Goal: Use online tool/utility: Utilize a website feature to perform a specific function

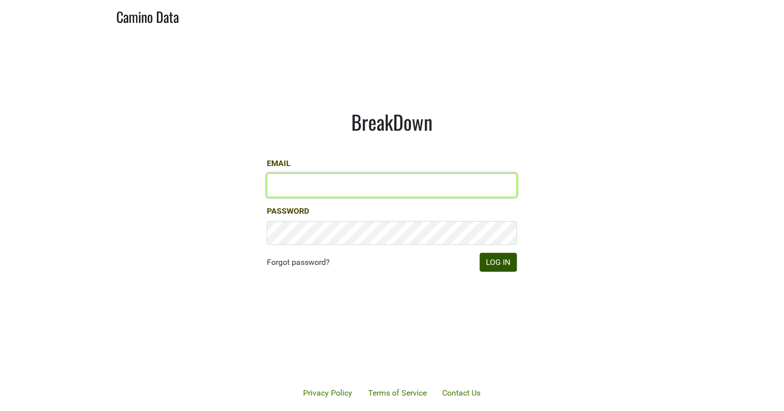
type input "[EMAIL_ADDRESS][DOMAIN_NAME]"
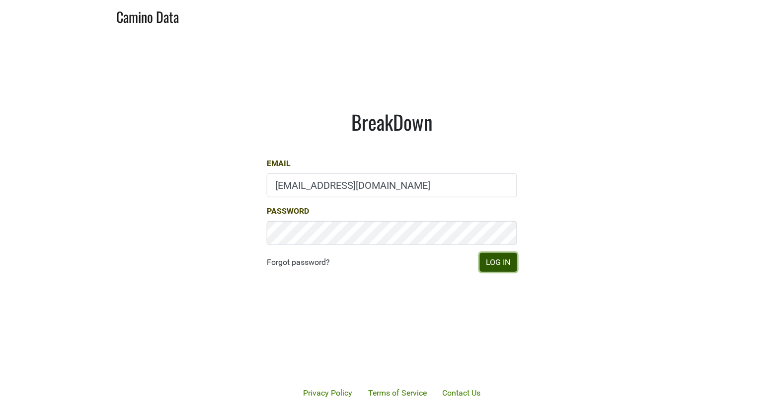
click at [502, 271] on button "Log In" at bounding box center [498, 262] width 37 height 19
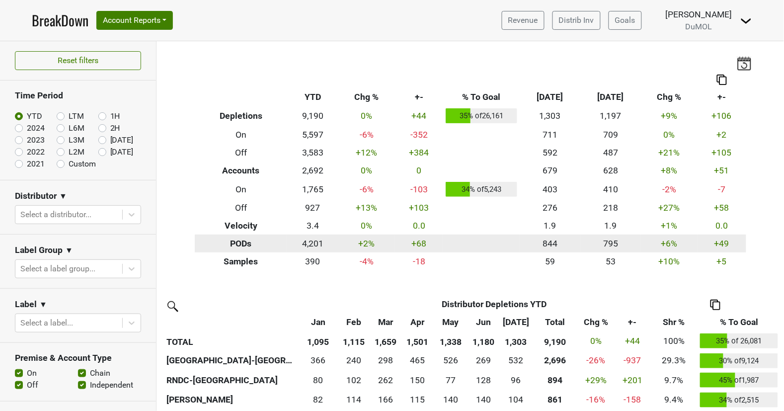
click at [252, 245] on th "PODs" at bounding box center [241, 244] width 93 height 18
click at [313, 243] on td "4,201" at bounding box center [312, 244] width 51 height 18
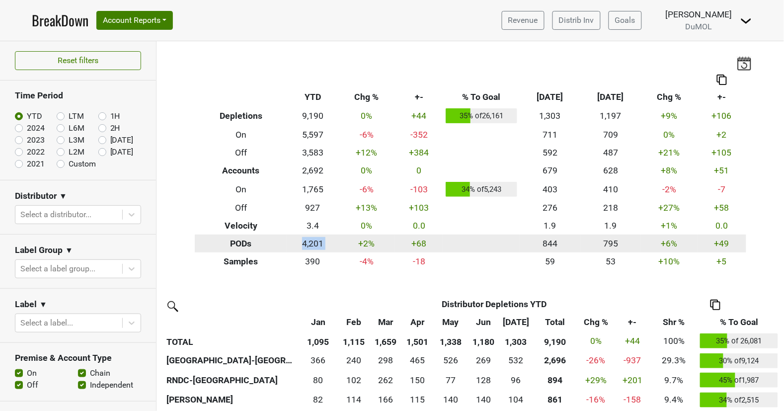
click at [313, 243] on td "4,201" at bounding box center [312, 244] width 51 height 18
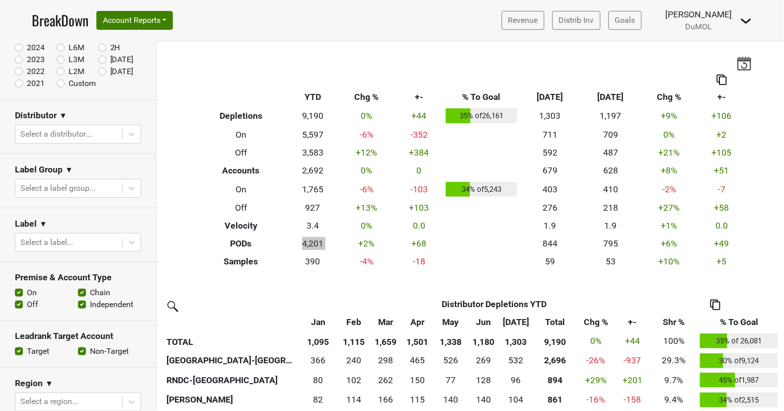
scroll to position [80, 0]
click at [132, 185] on icon at bounding box center [132, 188] width 10 height 10
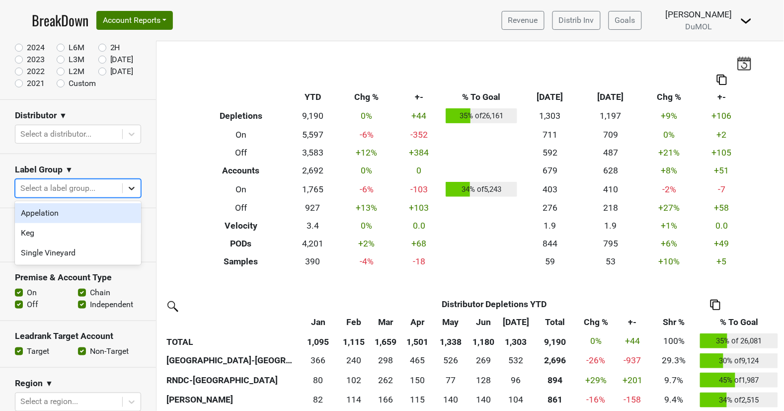
click at [132, 185] on icon at bounding box center [132, 188] width 10 height 10
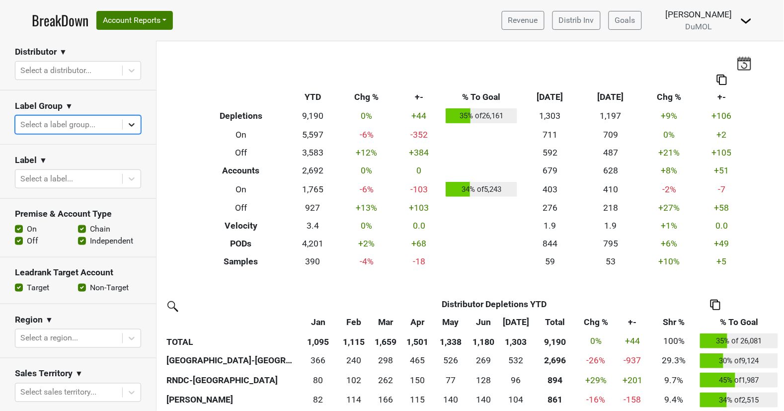
scroll to position [148, 0]
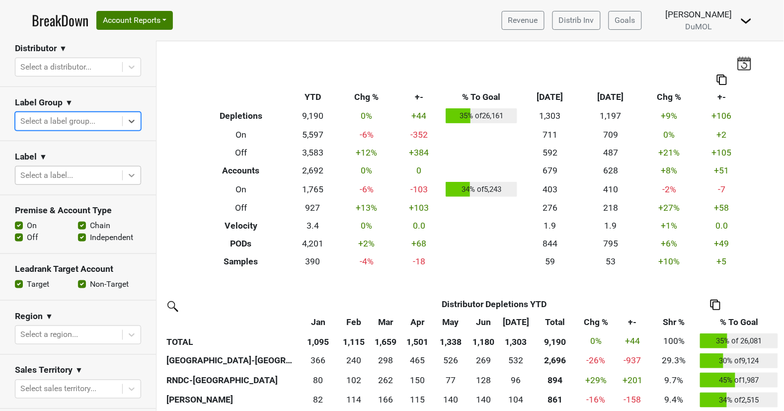
click at [140, 170] on div at bounding box center [132, 175] width 18 height 18
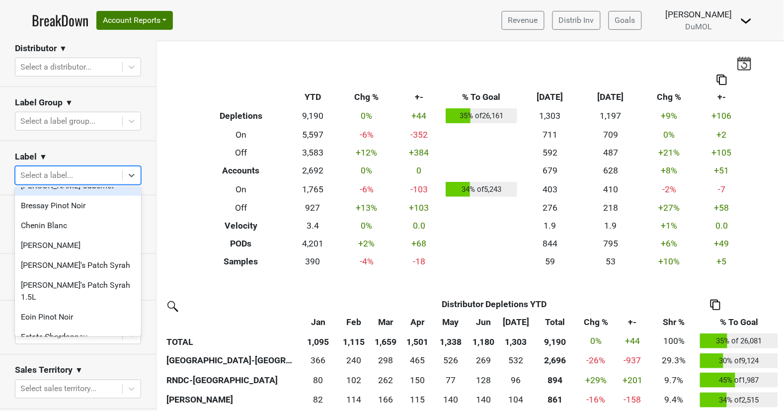
scroll to position [98, 0]
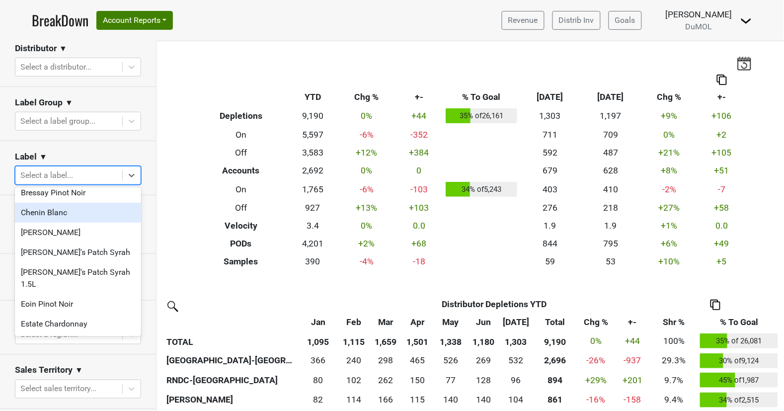
click at [81, 219] on div "Chenin Blanc" at bounding box center [78, 213] width 126 height 20
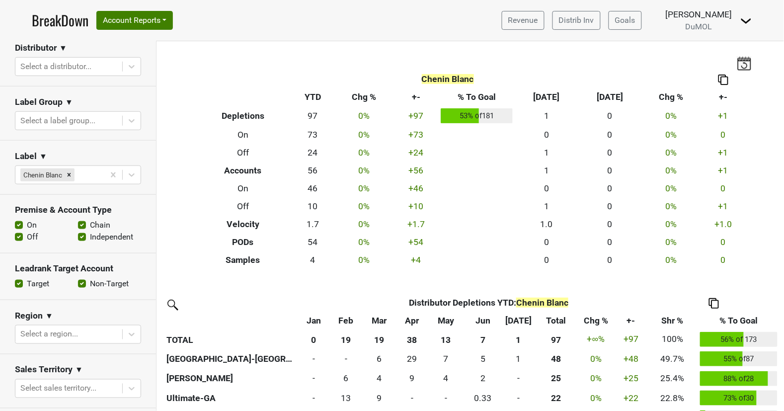
scroll to position [151, 0]
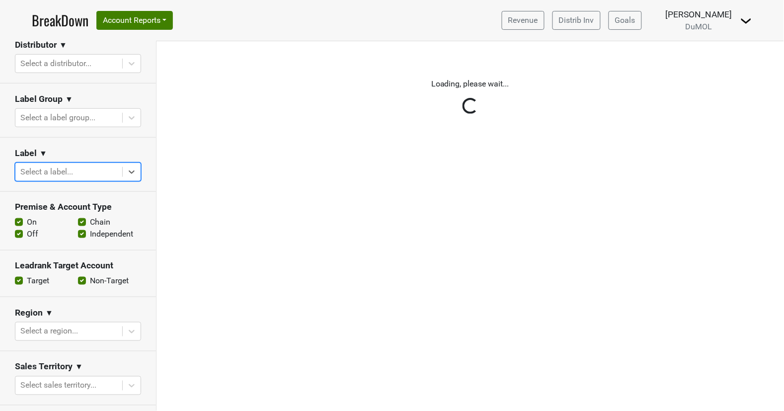
click at [132, 172] on div "Reset filters Time Period YTD LTM 1H 2024 L6M 2H 2023 L3M [DATE] '25 2022 L2M A…" at bounding box center [78, 226] width 157 height 370
click at [129, 173] on div "Reset filters Time Period YTD LTM 1H 2024 L6M 2H 2023 L3M [DATE] '25 2022 L2M A…" at bounding box center [78, 226] width 157 height 370
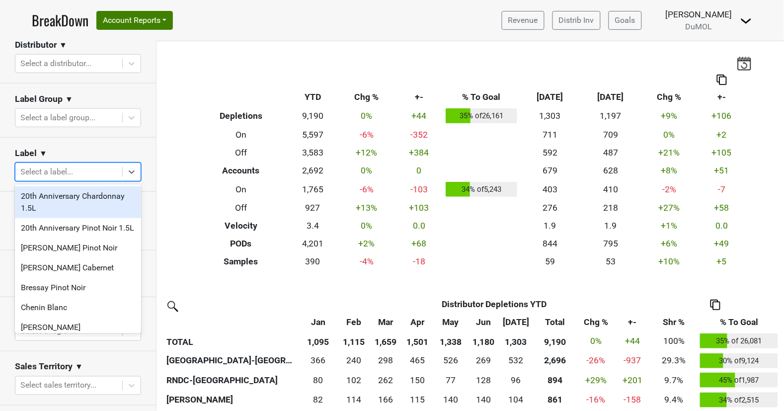
click at [129, 173] on icon at bounding box center [132, 172] width 10 height 10
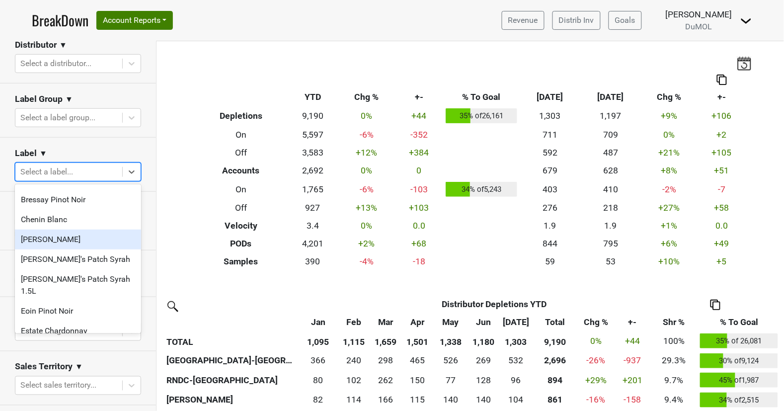
scroll to position [95, 0]
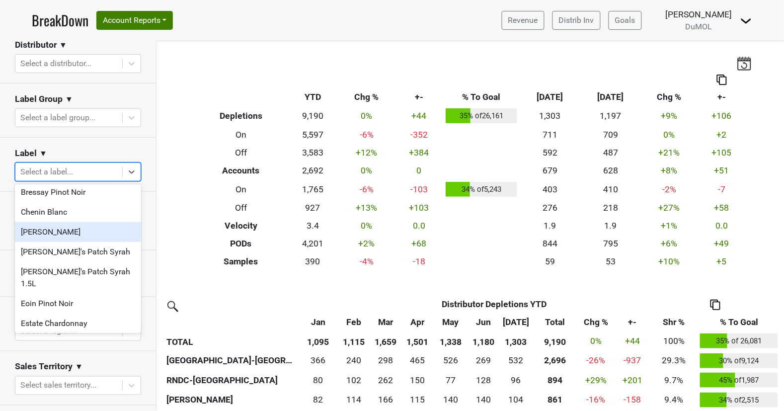
click at [93, 236] on div "[PERSON_NAME]" at bounding box center [78, 232] width 126 height 20
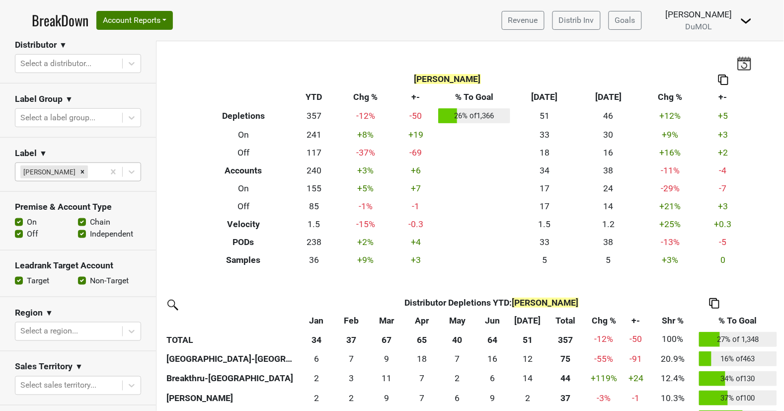
click at [27, 233] on label "Off" at bounding box center [32, 234] width 11 height 12
click at [19, 233] on input "Off" at bounding box center [19, 233] width 8 height 10
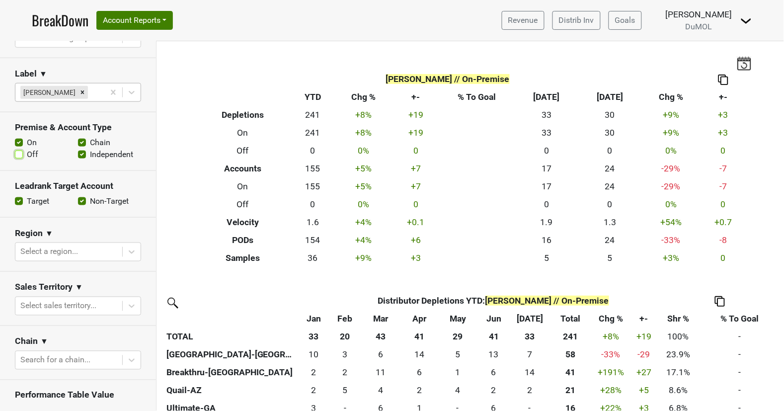
scroll to position [250, 0]
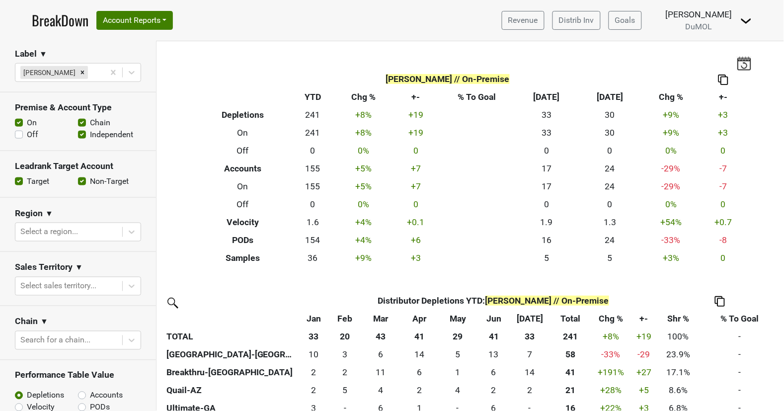
click at [27, 136] on label "Off" at bounding box center [32, 135] width 11 height 12
click at [17, 136] on input "Off" at bounding box center [19, 134] width 8 height 10
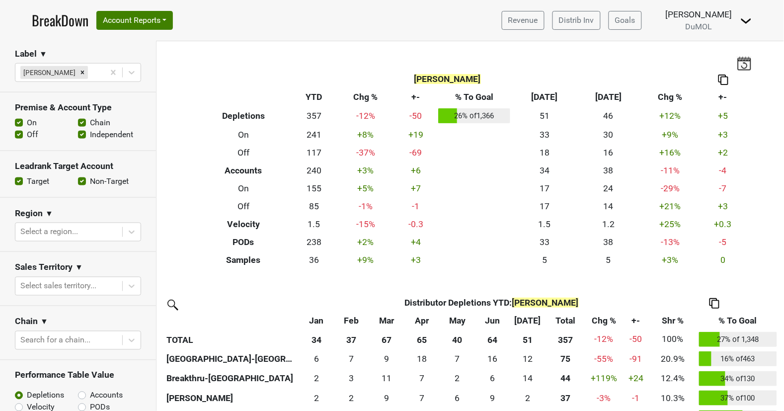
click at [27, 136] on label "Off" at bounding box center [32, 135] width 11 height 12
click at [17, 136] on input "Off" at bounding box center [19, 134] width 8 height 10
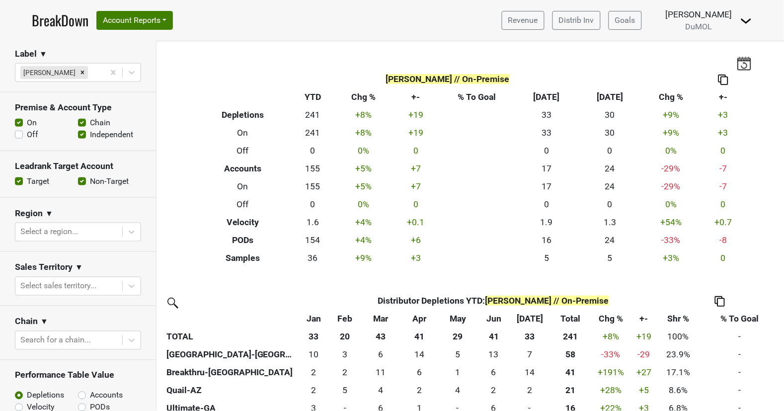
click at [27, 136] on label "Off" at bounding box center [32, 135] width 11 height 12
click at [17, 136] on input "Off" at bounding box center [19, 134] width 8 height 10
checkbox input "true"
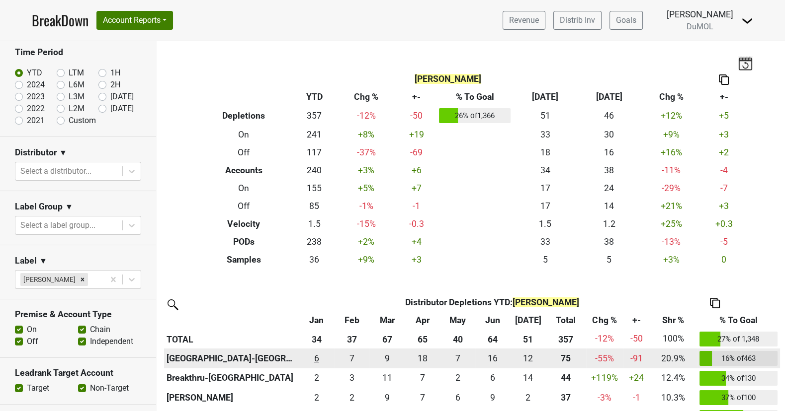
scroll to position [0, 0]
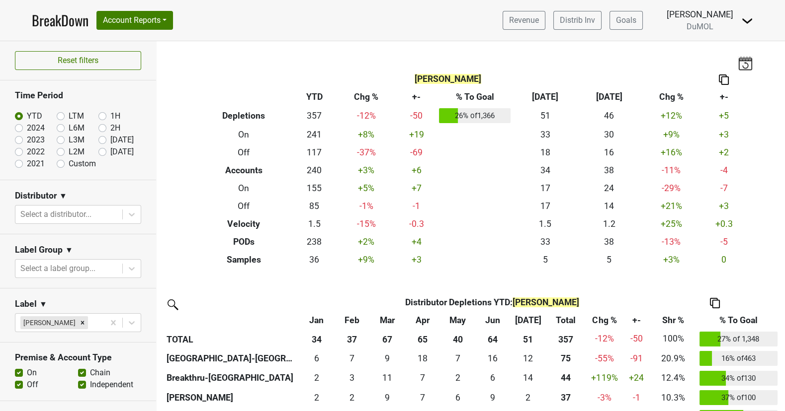
click at [69, 165] on label "Custom" at bounding box center [82, 164] width 27 height 12
click at [61, 165] on input "Custom" at bounding box center [77, 163] width 40 height 10
radio input "true"
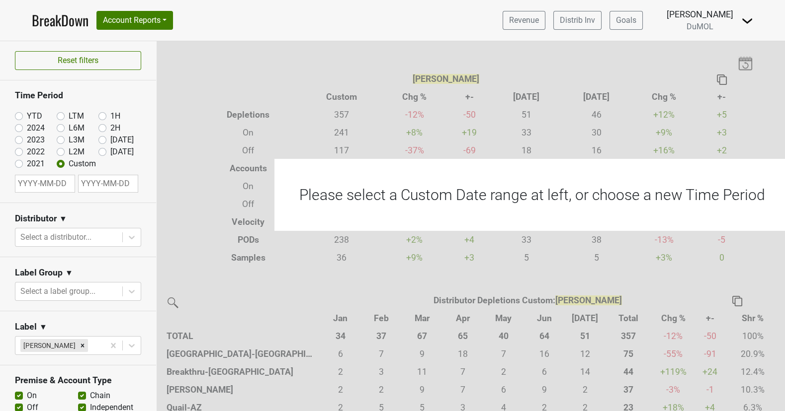
click at [53, 186] on input "text" at bounding box center [45, 184] width 60 height 18
select select "7"
select select "2025"
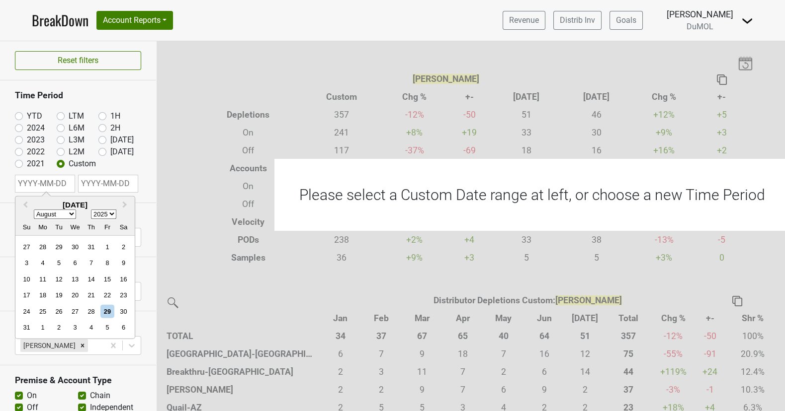
click at [73, 214] on select "January February March April May June July August September October November De…" at bounding box center [55, 214] width 42 height 9
select select "6"
click at [34, 210] on select "January February March April May June July August September October November De…" at bounding box center [55, 214] width 42 height 9
click at [93, 309] on div "31" at bounding box center [90, 311] width 13 height 13
type input "[DATE]"
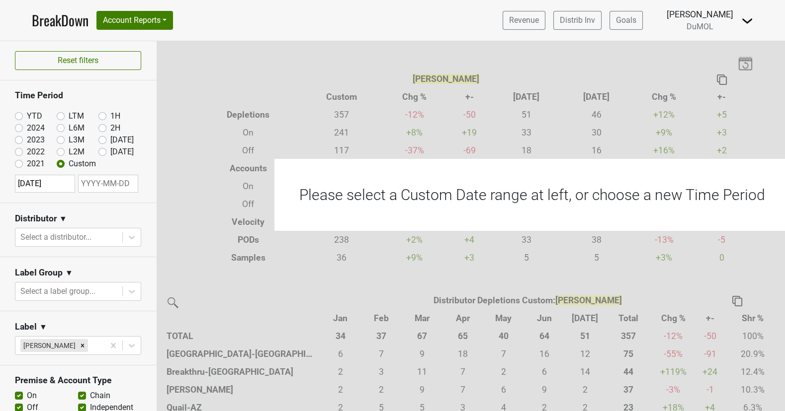
click at [65, 183] on input "[DATE]" at bounding box center [45, 184] width 60 height 18
select select "6"
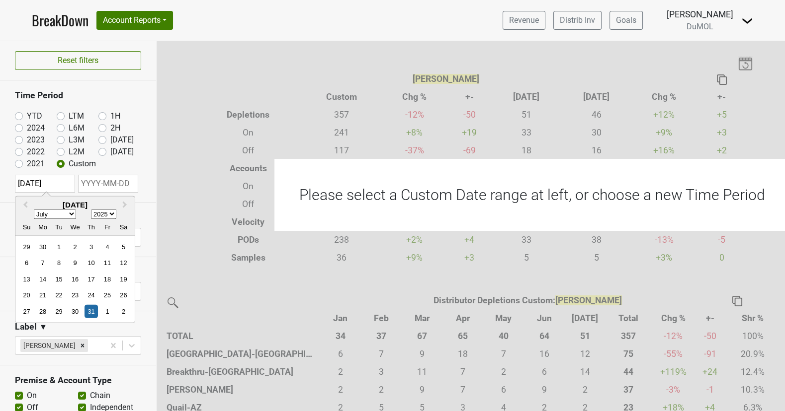
click at [65, 183] on input "[DATE]" at bounding box center [45, 184] width 60 height 18
click at [71, 212] on select "January February March April May June July August September October November De…" at bounding box center [55, 214] width 42 height 9
click at [34, 210] on select "January February March April May June July August September October November De…" at bounding box center [55, 214] width 42 height 9
click at [114, 214] on select "1900 1901 1902 1903 1904 1905 1906 1907 1908 1909 1910 1911 1912 1913 1914 1915…" at bounding box center [103, 214] width 25 height 9
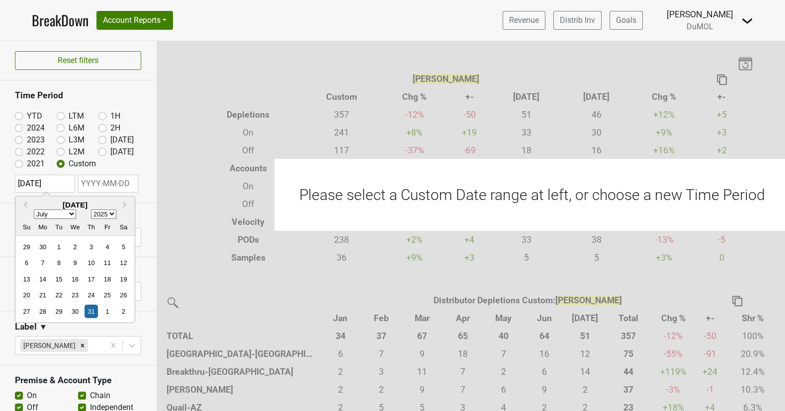
select select "2024"
click at [91, 210] on select "1900 1901 1902 1903 1904 1905 1906 1907 1908 1909 1910 1911 1912 1913 1914 1915…" at bounding box center [103, 214] width 25 height 9
click at [71, 212] on select "January February March April May June July August September October November De…" at bounding box center [55, 214] width 42 height 9
select select "7"
click at [34, 210] on select "January February March April May June July August September October November De…" at bounding box center [55, 214] width 42 height 9
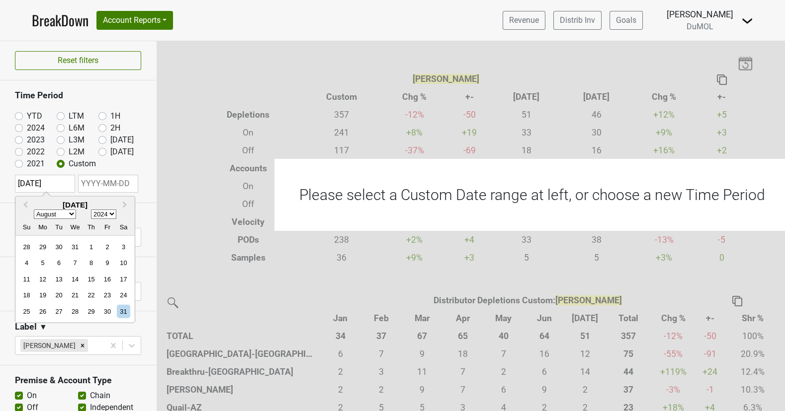
select select "7"
click at [85, 185] on input "text" at bounding box center [108, 184] width 60 height 18
click at [42, 185] on input "[DATE]" at bounding box center [45, 184] width 60 height 18
select select "6"
click at [114, 214] on select "1900 1901 1902 1903 1904 1905 1906 1907 1908 1909 1910 1911 1912 1913 1914 1915…" at bounding box center [103, 214] width 25 height 9
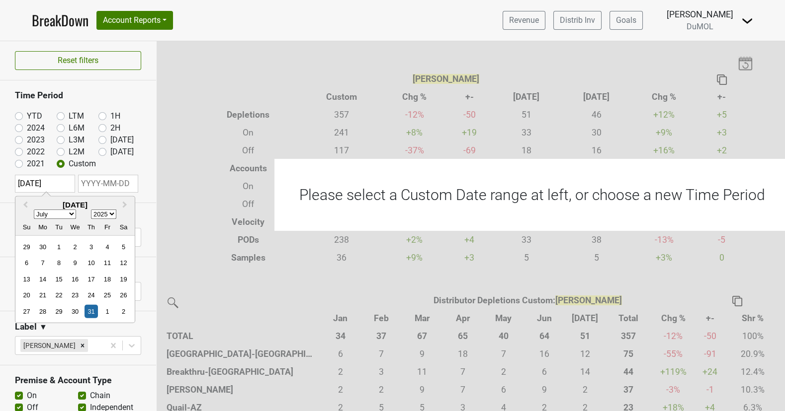
select select "2024"
click at [91, 210] on select "1900 1901 1902 1903 1904 1905 1906 1907 1908 1909 1910 1911 1912 1913 1914 1915…" at bounding box center [103, 214] width 25 height 9
click at [70, 210] on select "January February March April May June July August September October November De…" at bounding box center [55, 214] width 42 height 9
select select "7"
click at [34, 210] on select "January February March April May June July August September October November De…" at bounding box center [55, 214] width 42 height 9
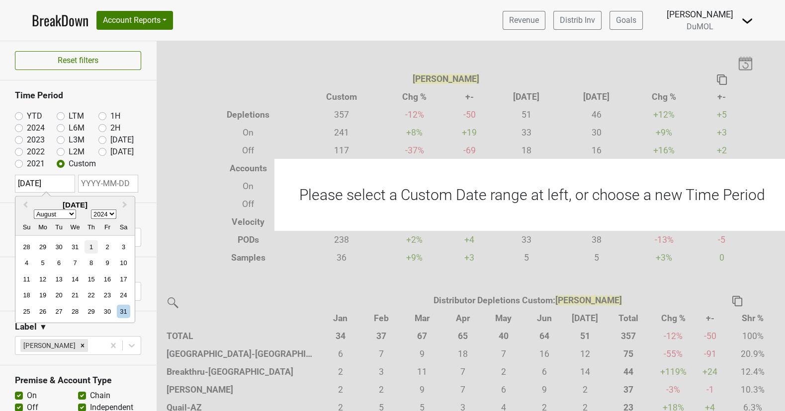
click at [94, 244] on div "1" at bounding box center [90, 247] width 13 height 13
type input "[DATE]"
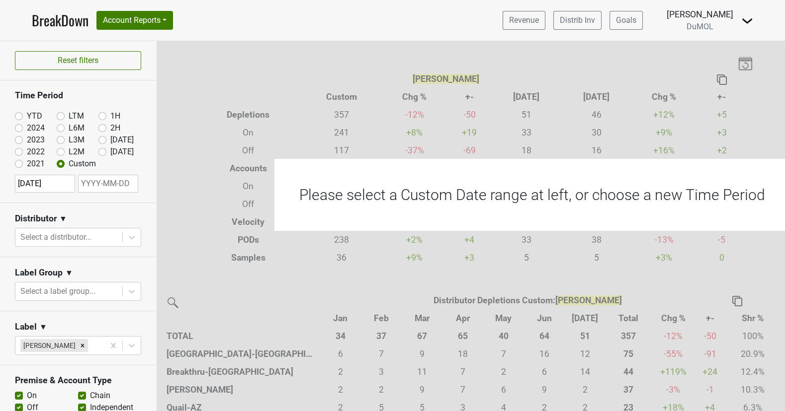
click at [119, 187] on input "text" at bounding box center [108, 184] width 60 height 18
select select "7"
select select "2025"
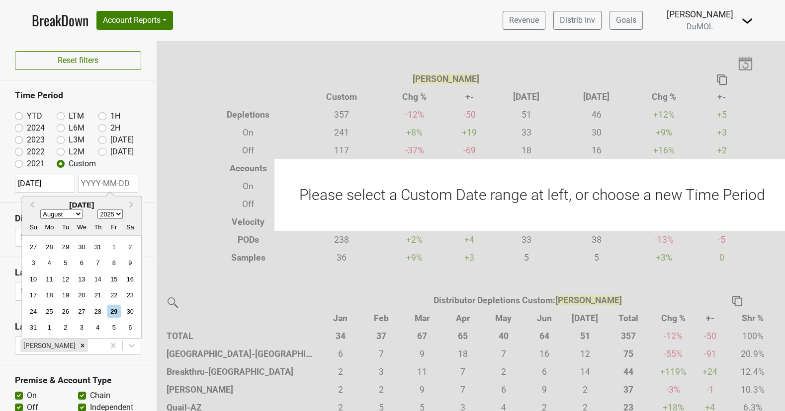
click at [79, 212] on select "January February March April May June July August September October November De…" at bounding box center [61, 214] width 42 height 9
click at [40, 210] on select "January February March April May June July August September October November De…" at bounding box center [61, 214] width 42 height 9
click at [78, 221] on div "We" at bounding box center [81, 227] width 13 height 13
click at [78, 219] on div "Su Mo Tu We Th Fr Sa" at bounding box center [81, 227] width 119 height 16
click at [78, 214] on select "January February March April May June July August September October November De…" at bounding box center [61, 214] width 42 height 9
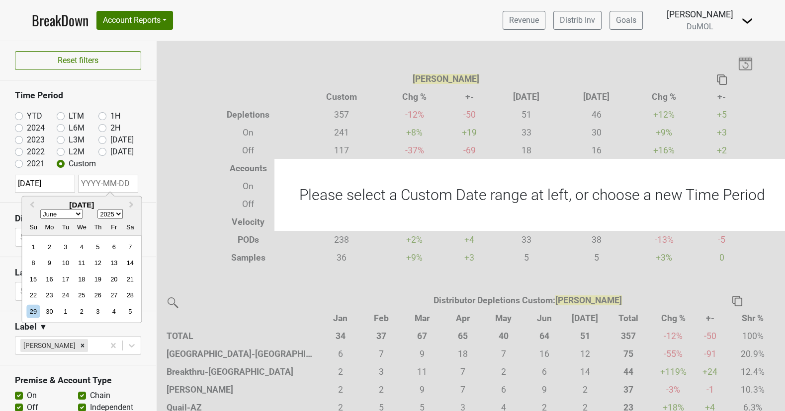
select select "6"
click at [40, 210] on select "January February March April May June July August September October November De…" at bounding box center [61, 214] width 42 height 9
click at [63, 242] on div "1" at bounding box center [65, 247] width 13 height 13
type input "[DATE]"
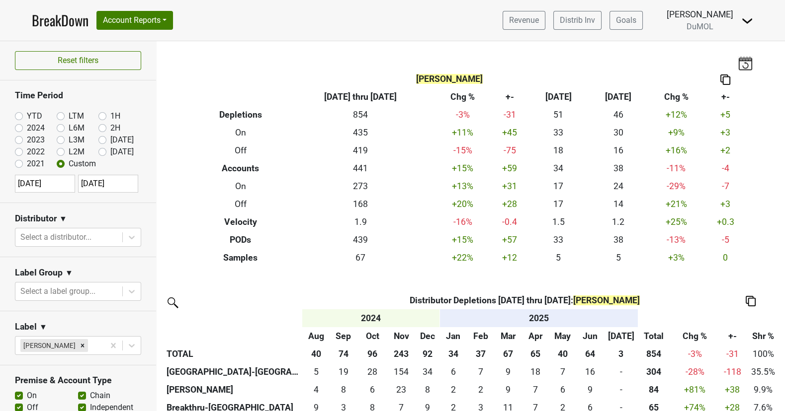
click at [126, 186] on input "[DATE]" at bounding box center [108, 184] width 60 height 18
select select "6"
select select "2025"
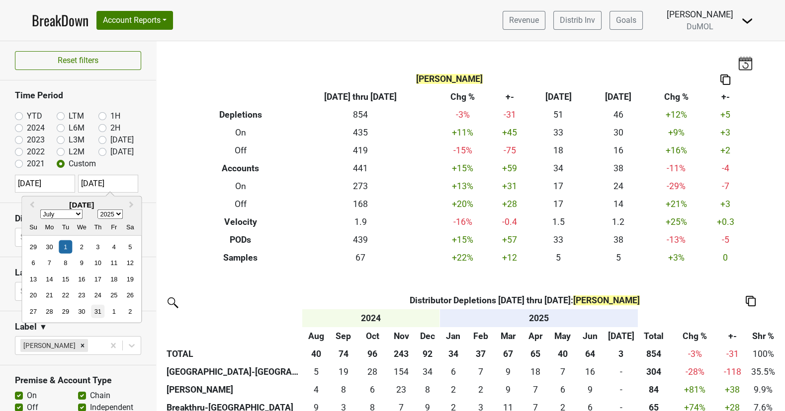
click at [93, 307] on div "31" at bounding box center [97, 311] width 13 height 13
type input "[DATE]"
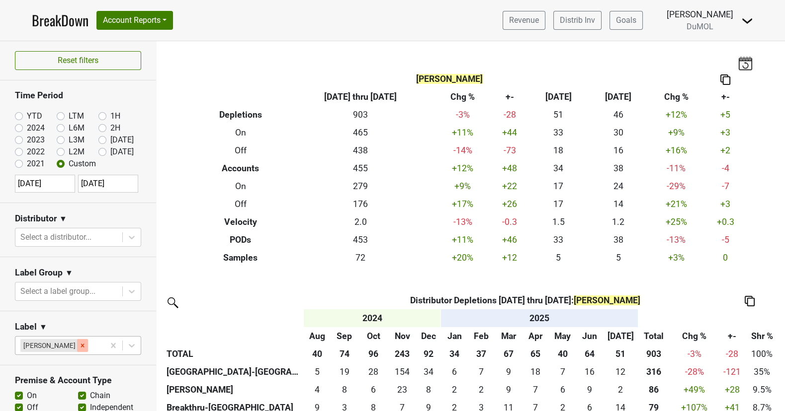
click at [84, 343] on icon "Remove Chloe Chardonnay" at bounding box center [82, 345] width 7 height 7
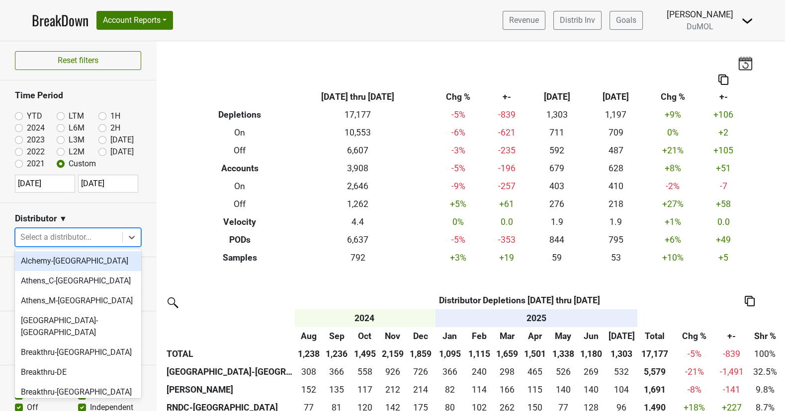
click at [112, 236] on div at bounding box center [68, 238] width 97 height 14
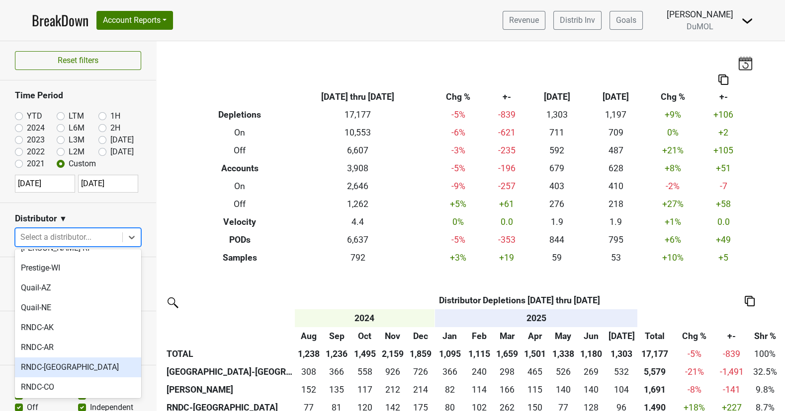
scroll to position [712, 0]
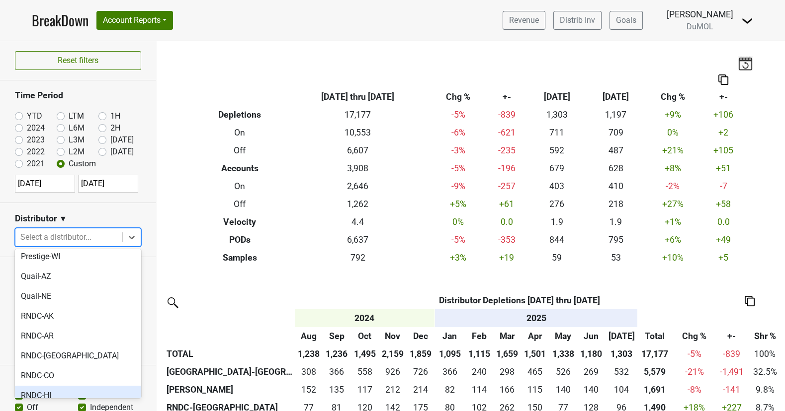
click at [85, 386] on div "RNDC-HI" at bounding box center [78, 396] width 126 height 20
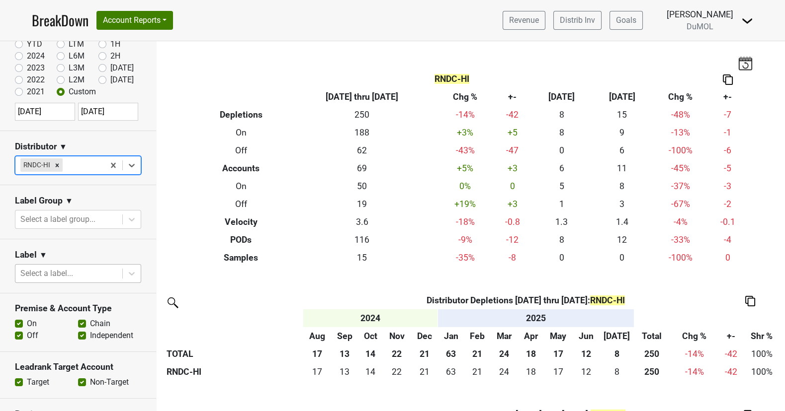
scroll to position [102, 0]
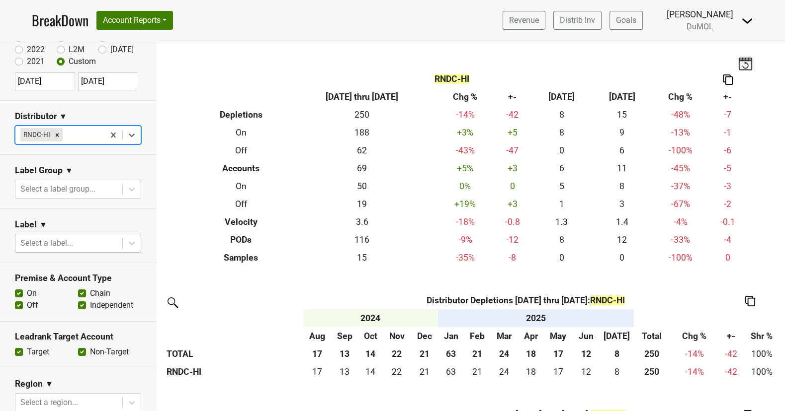
select select "6"
select select "2025"
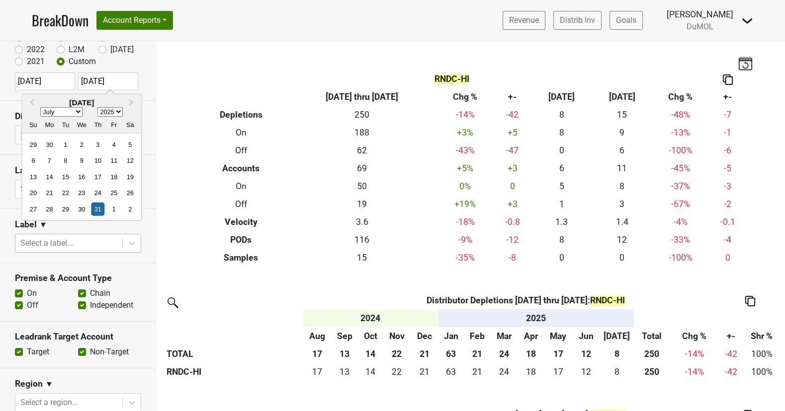
click at [119, 79] on input "[DATE]" at bounding box center [108, 82] width 60 height 18
click at [114, 208] on div "1" at bounding box center [113, 209] width 13 height 13
type input "[DATE]"
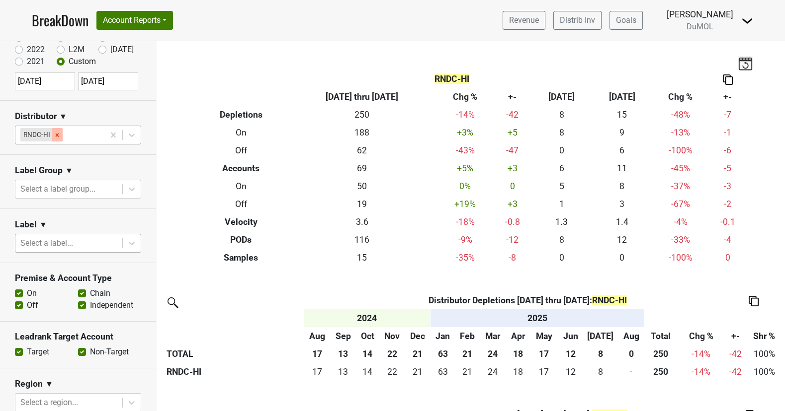
click at [57, 136] on icon "Remove RNDC-HI" at bounding box center [57, 135] width 7 height 7
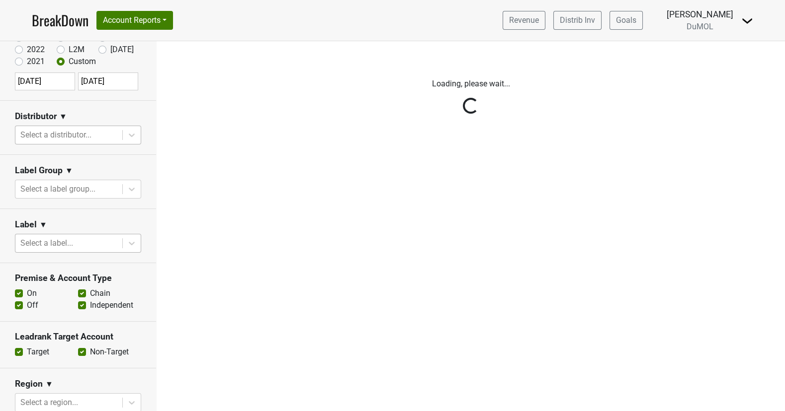
click at [134, 131] on div "Reset filters Time Period YTD LTM 1H 2024 L6M 2H 2023 L3M [DATE] '25 2022 L2M A…" at bounding box center [78, 226] width 157 height 370
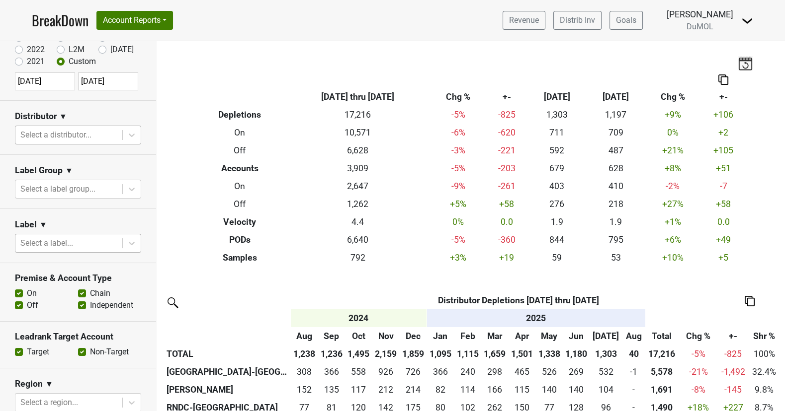
click at [134, 131] on icon at bounding box center [132, 135] width 10 height 10
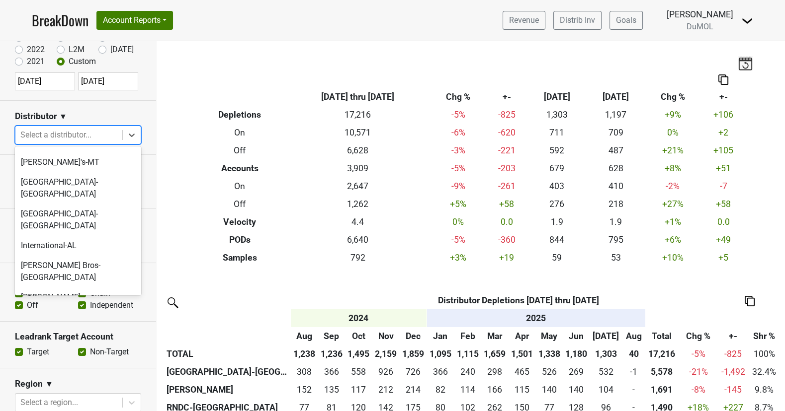
scroll to position [436, 0]
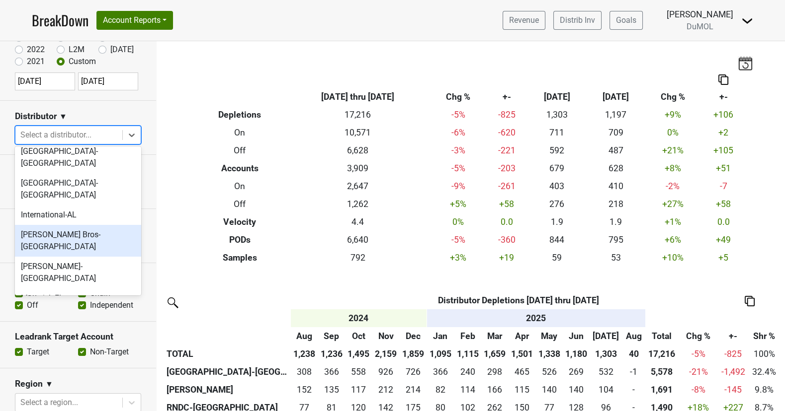
click at [112, 225] on div "[PERSON_NAME] Bros-[GEOGRAPHIC_DATA]" at bounding box center [78, 241] width 126 height 32
